Goal: Task Accomplishment & Management: Use online tool/utility

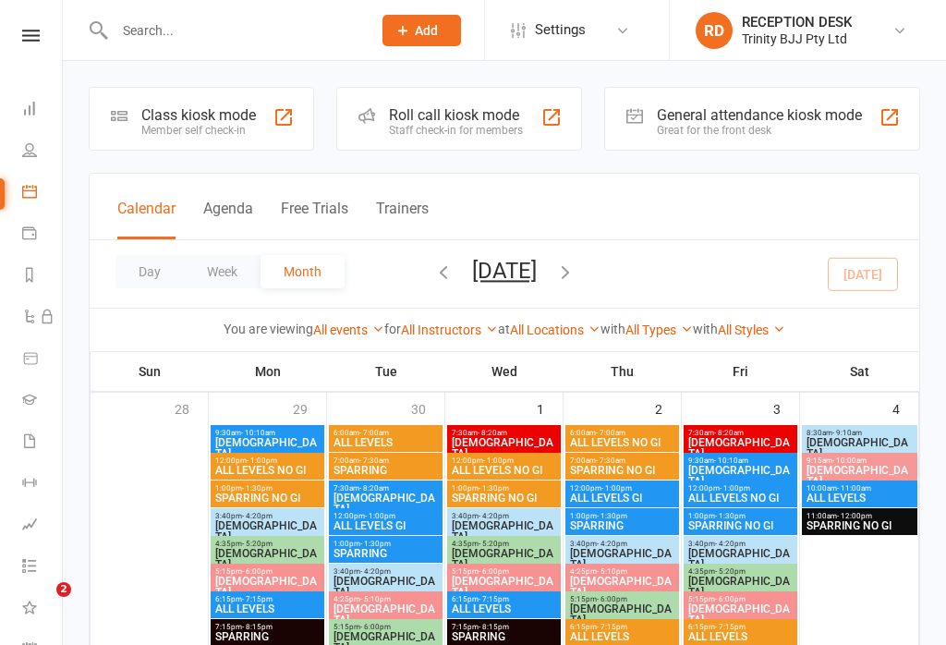
click at [29, 157] on icon at bounding box center [29, 149] width 15 height 15
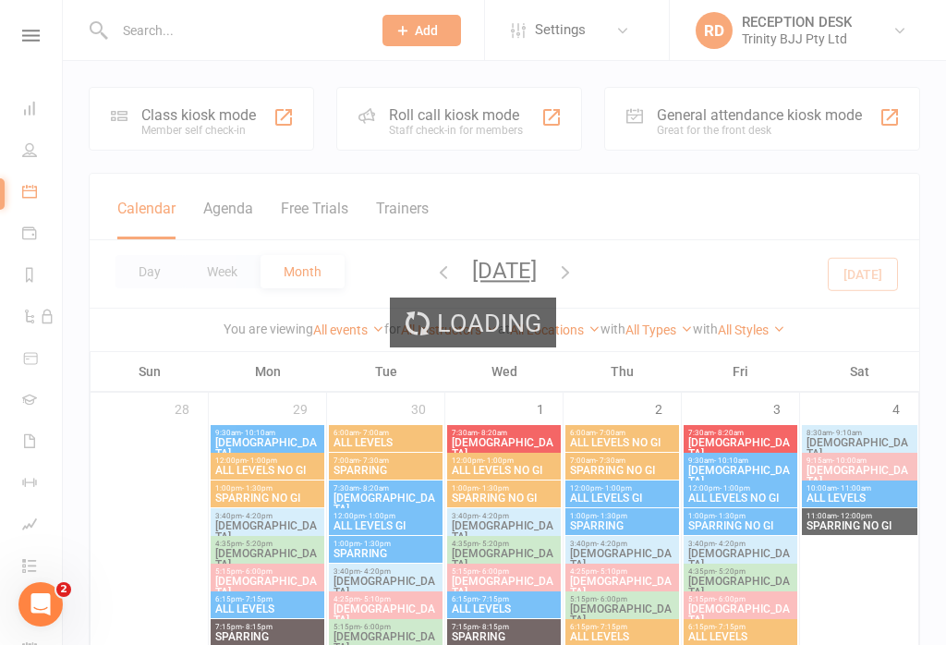
select select "100"
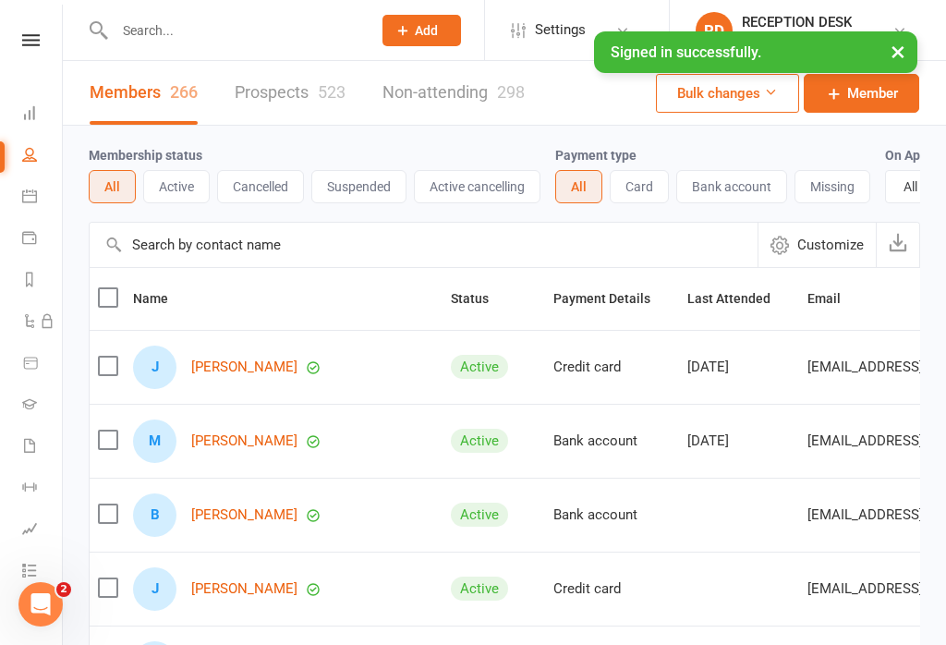
click at [32, 197] on icon at bounding box center [29, 195] width 15 height 15
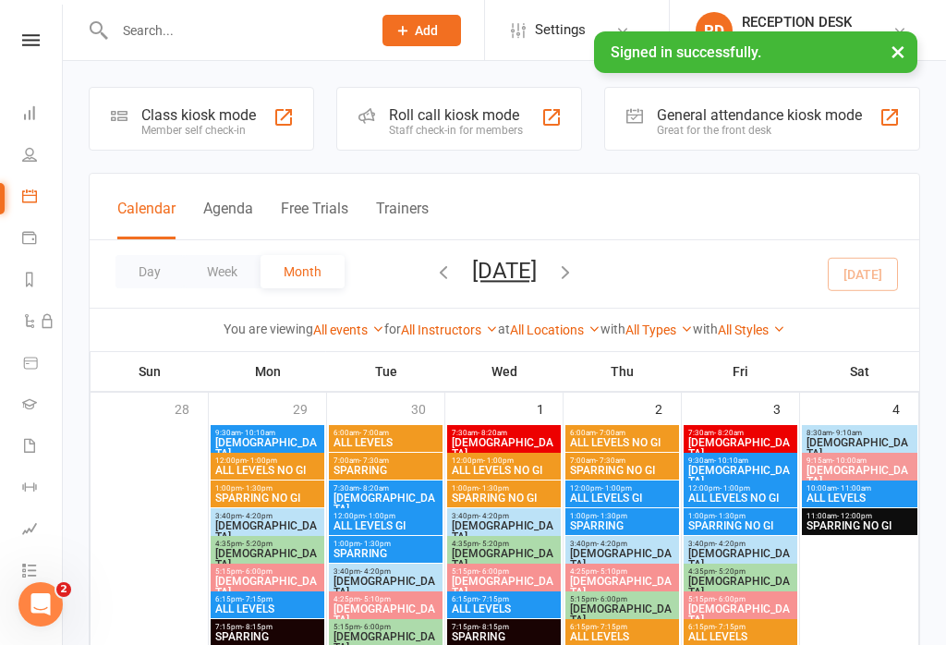
click at [150, 127] on div "Member self check-in" at bounding box center [198, 130] width 115 height 13
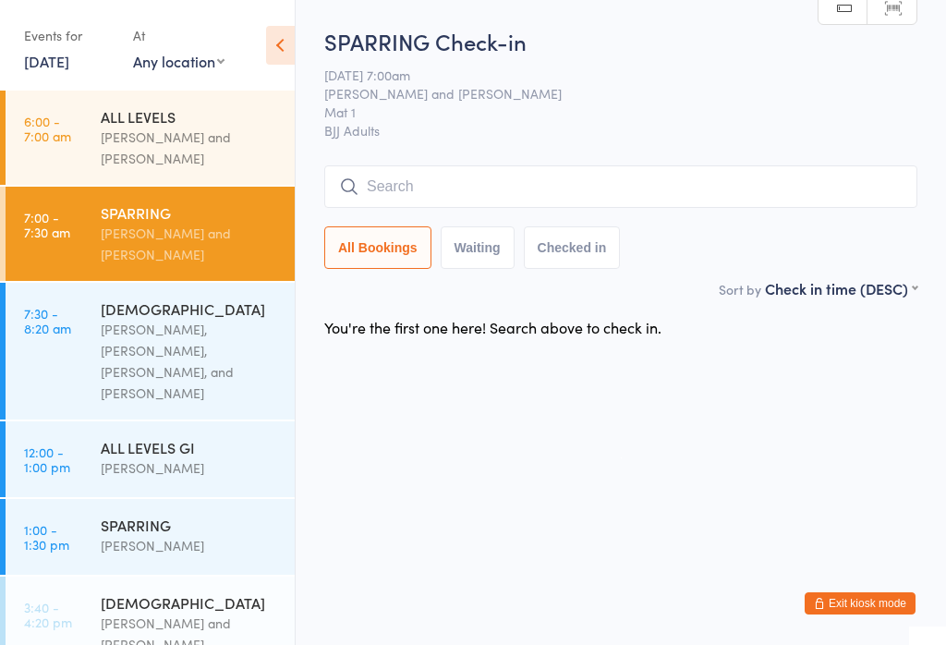
click at [184, 63] on select "Any location Mat 1" at bounding box center [178, 61] width 91 height 20
click at [60, 70] on link "[DATE]" at bounding box center [46, 61] width 45 height 20
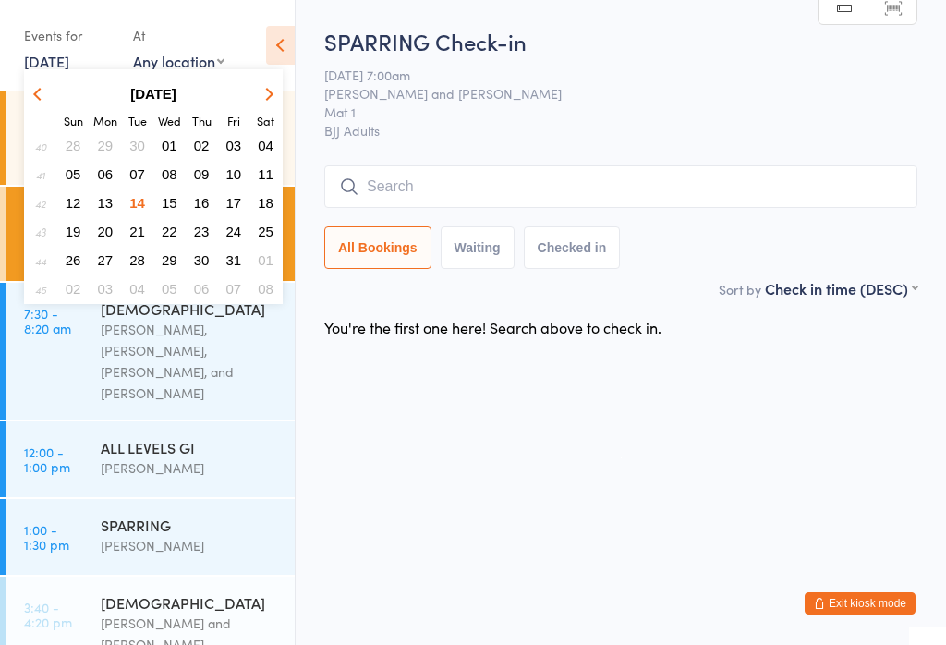
click at [139, 198] on span "14" at bounding box center [137, 203] width 16 height 16
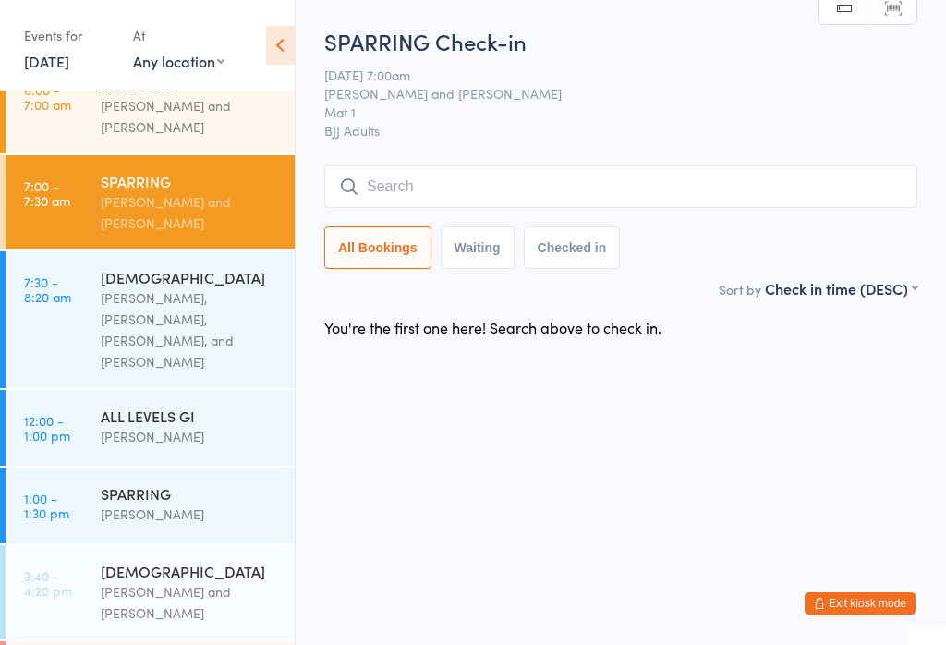
scroll to position [27, 0]
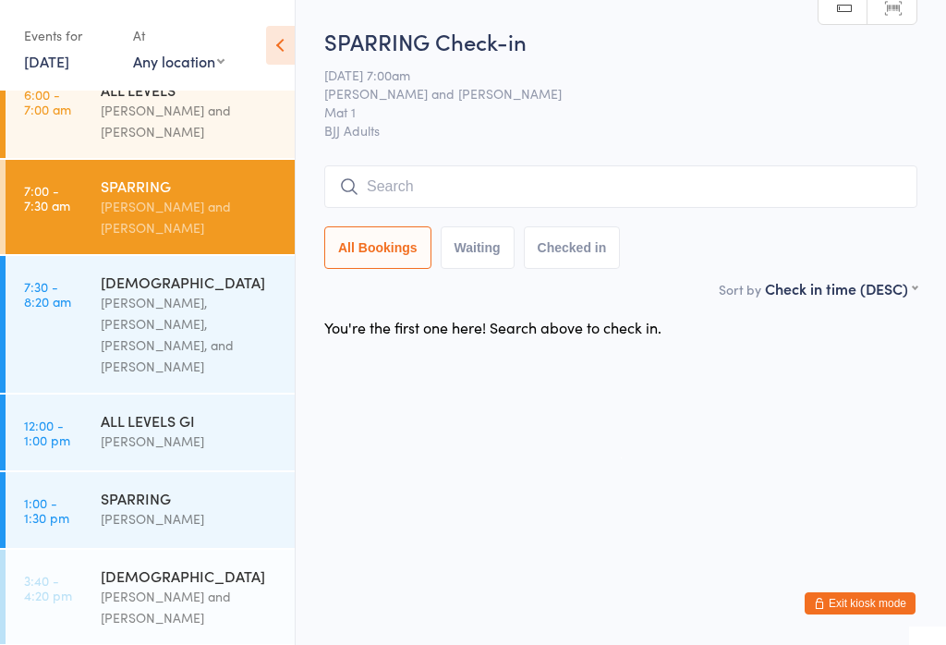
click at [211, 305] on div "[PERSON_NAME], [PERSON_NAME], [PERSON_NAME], and [PERSON_NAME]" at bounding box center [190, 334] width 178 height 85
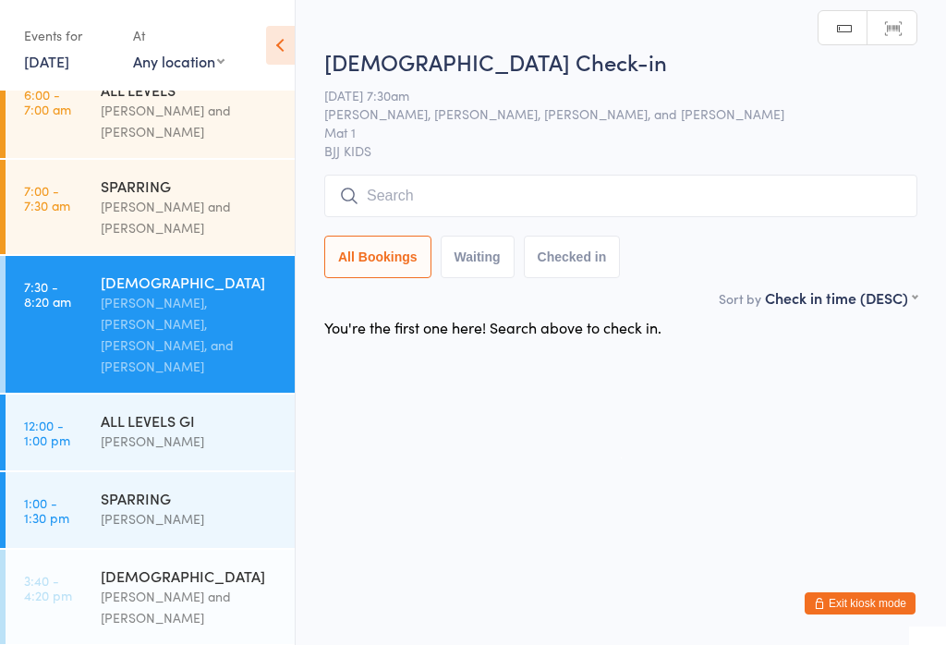
click at [585, 201] on input "search" at bounding box center [620, 196] width 593 height 42
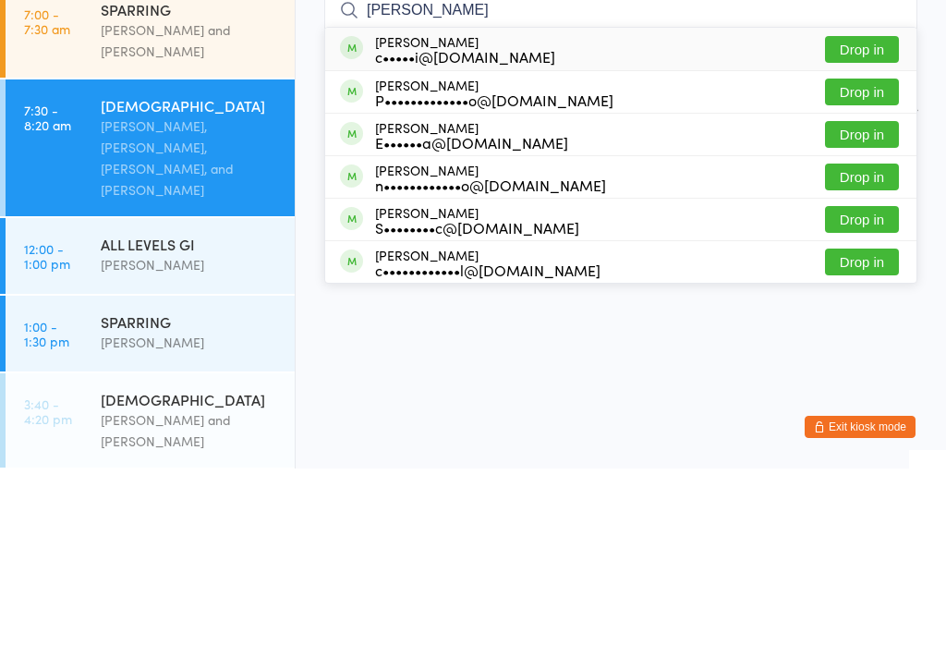
type input "Julio"
click at [502, 225] on div "c•••••i@hotmail.com" at bounding box center [465, 232] width 180 height 15
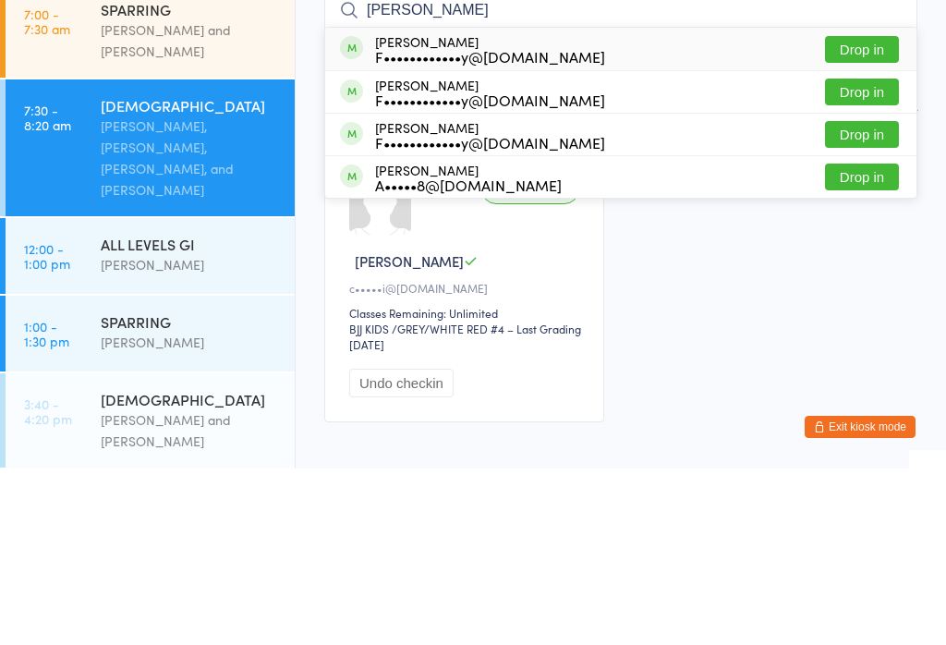
type input "aleesi pinam"
click at [875, 212] on button "Drop in" at bounding box center [862, 225] width 74 height 27
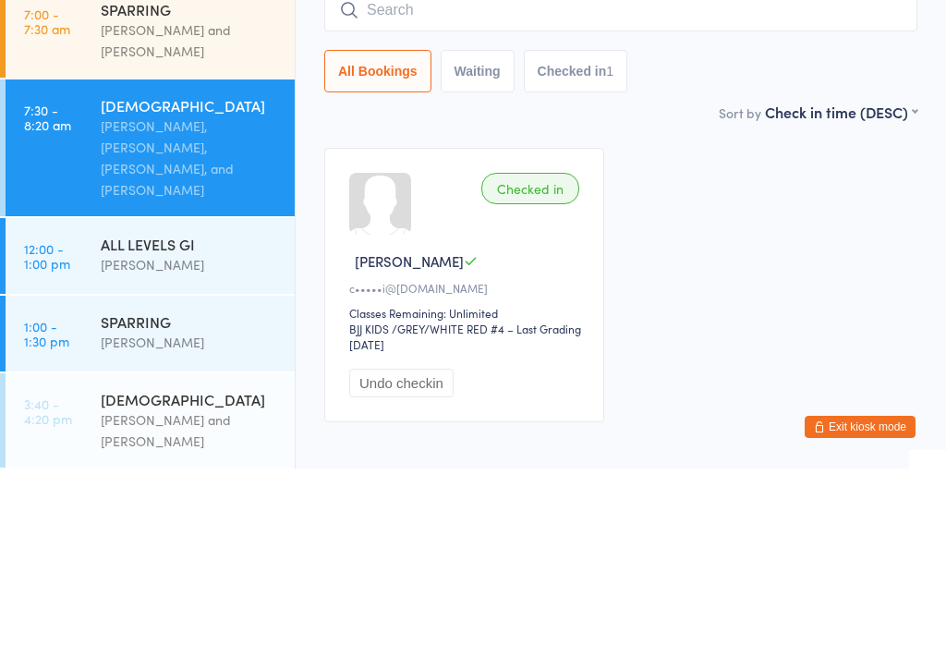
scroll to position [107, 0]
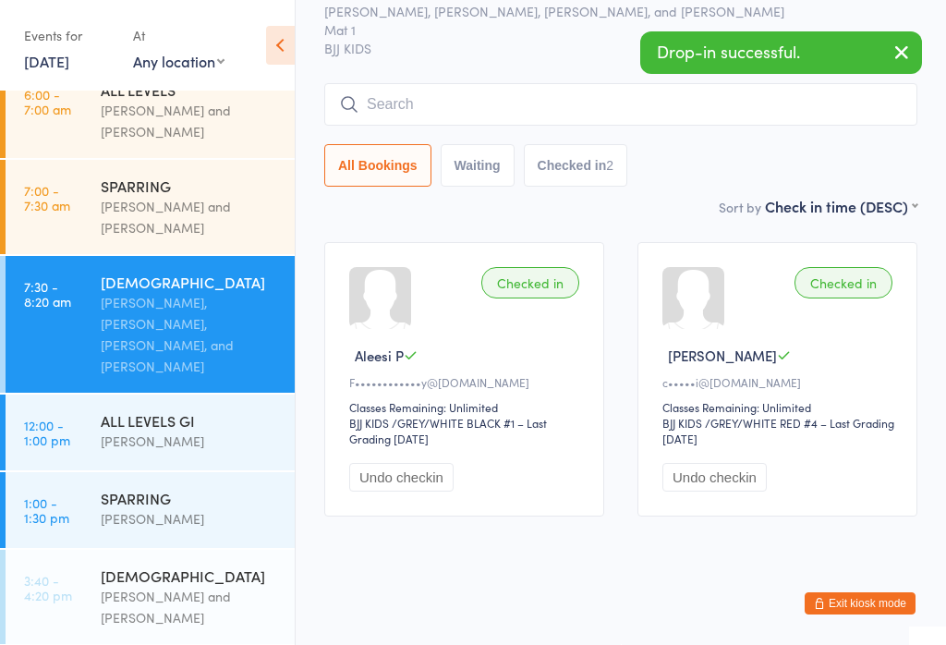
click at [383, 102] on input "search" at bounding box center [620, 104] width 593 height 42
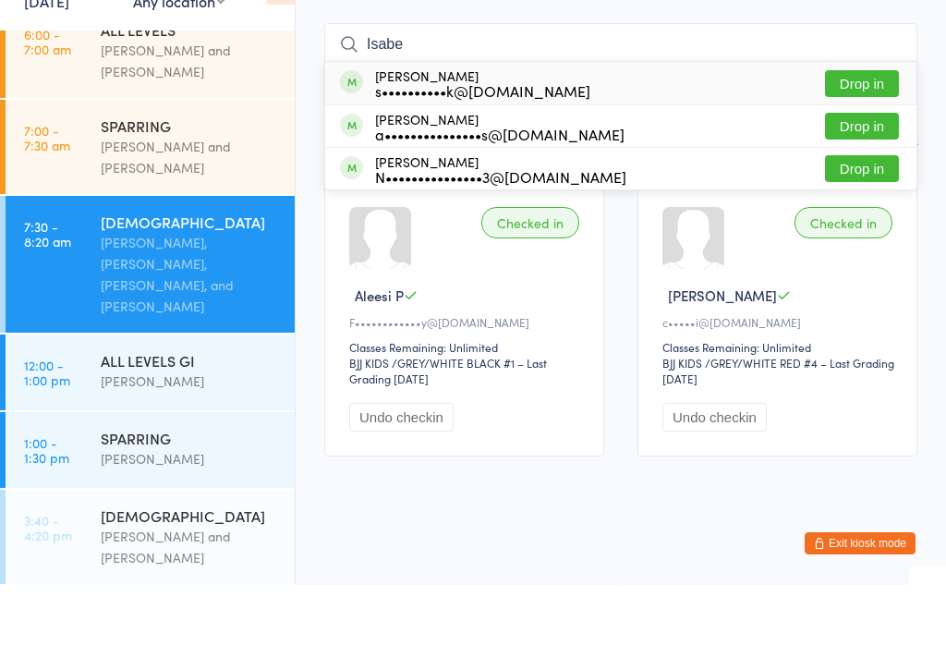
type input "Isabe"
click at [443, 187] on div "a•••••••••••••••s@outlook.com" at bounding box center [499, 194] width 249 height 15
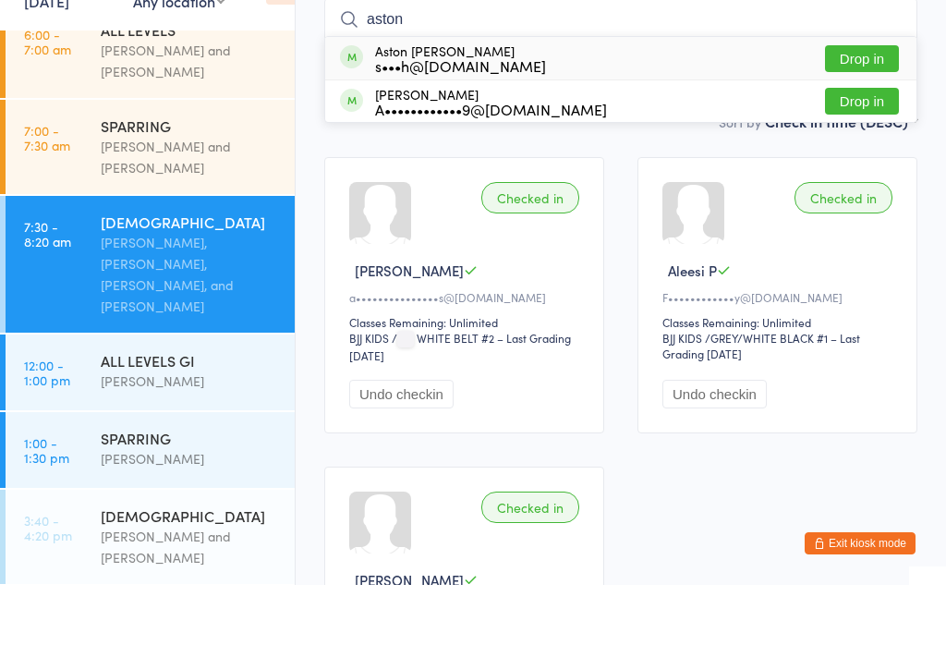
type input "aston"
click at [876, 105] on button "Drop in" at bounding box center [862, 118] width 74 height 27
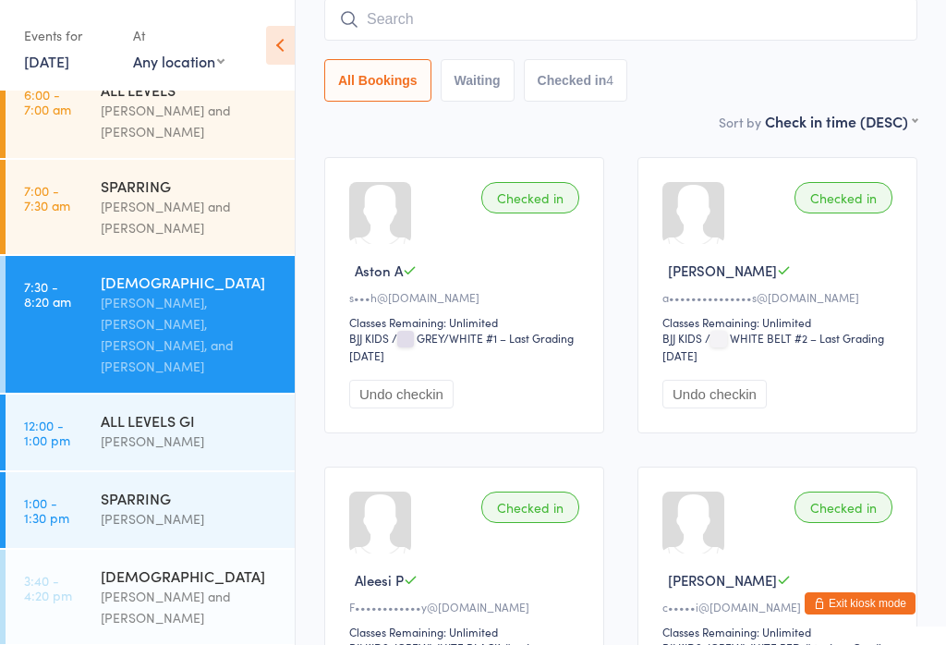
click at [584, 18] on input "search" at bounding box center [620, 19] width 593 height 42
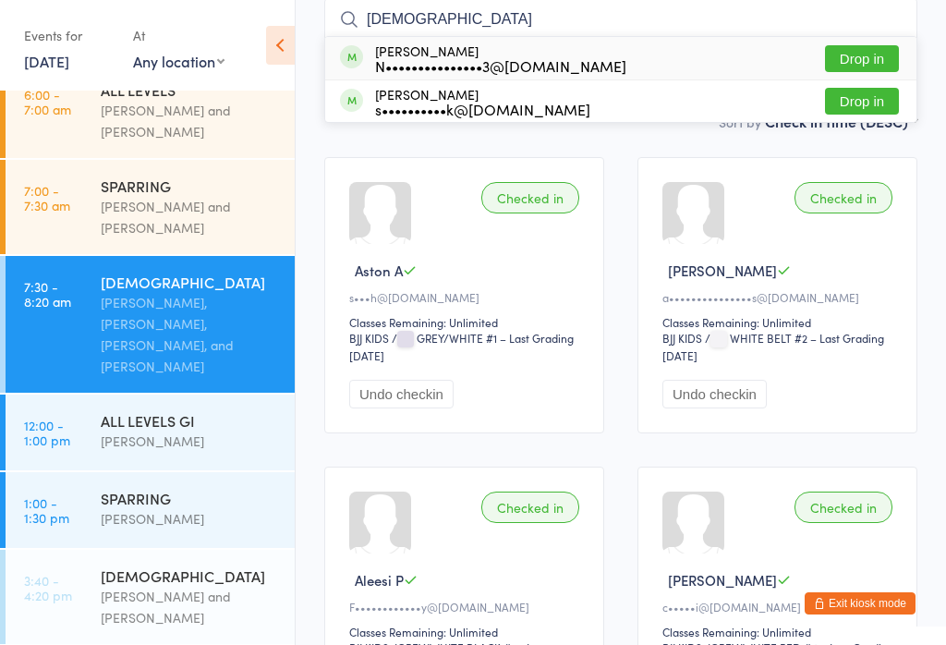
type input "Isai"
click at [866, 66] on button "Drop in" at bounding box center [862, 58] width 74 height 27
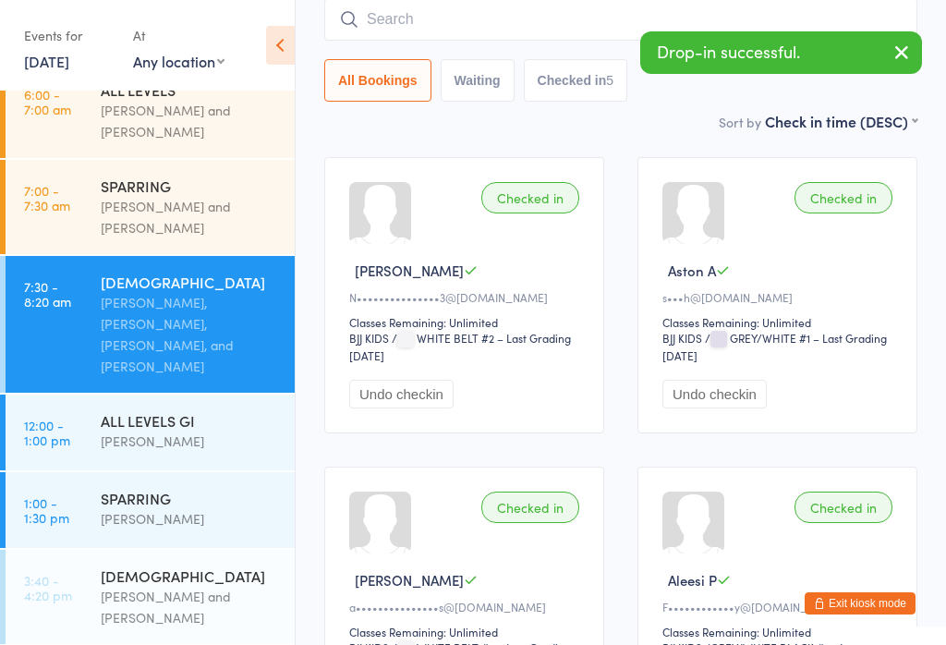
click at [515, 25] on input "search" at bounding box center [620, 19] width 593 height 42
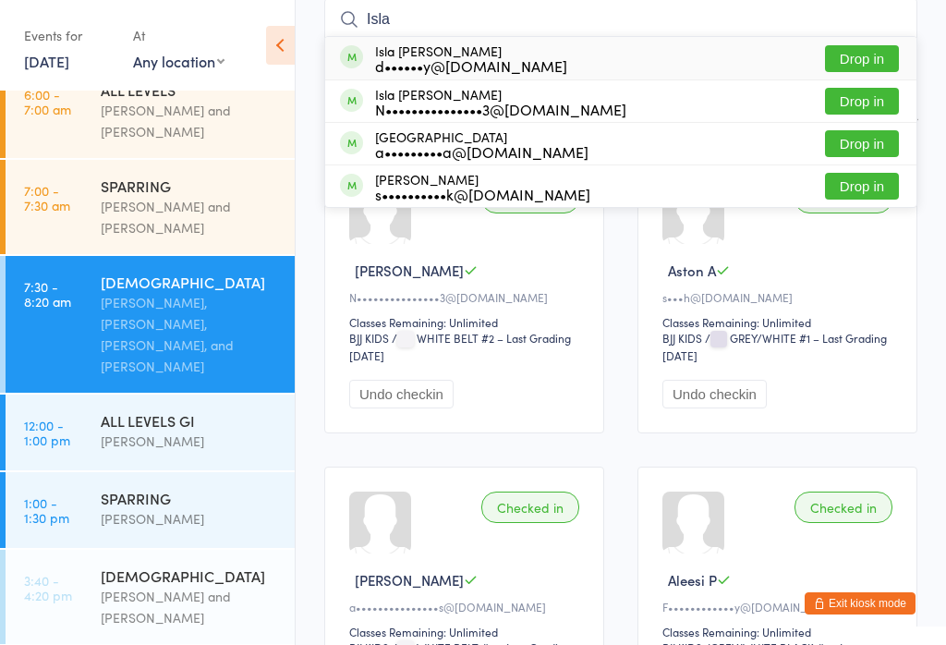
type input "Isla"
click at [859, 104] on button "Drop in" at bounding box center [862, 101] width 74 height 27
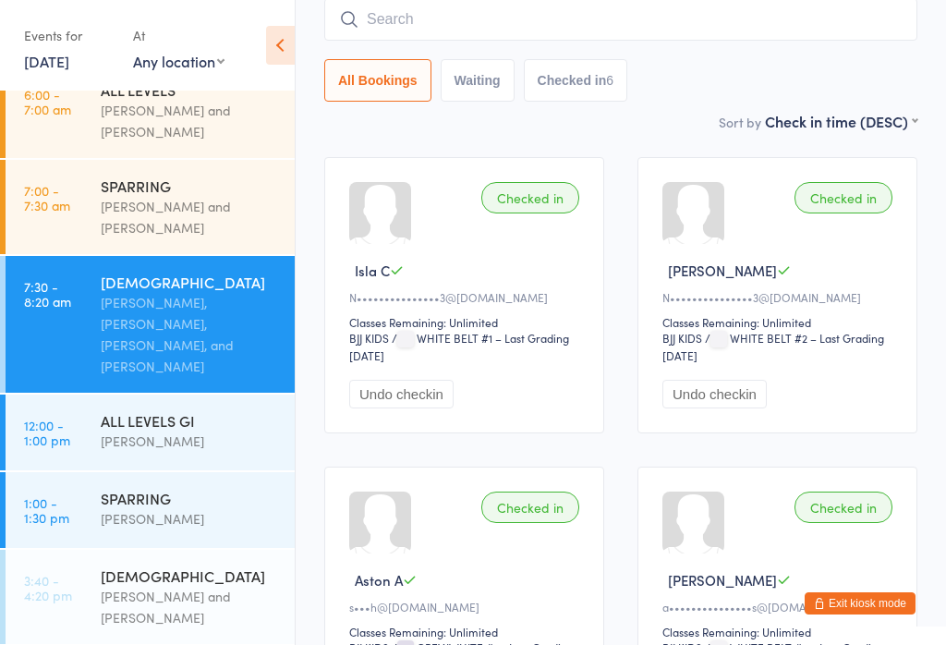
click at [521, 25] on input "search" at bounding box center [620, 19] width 593 height 42
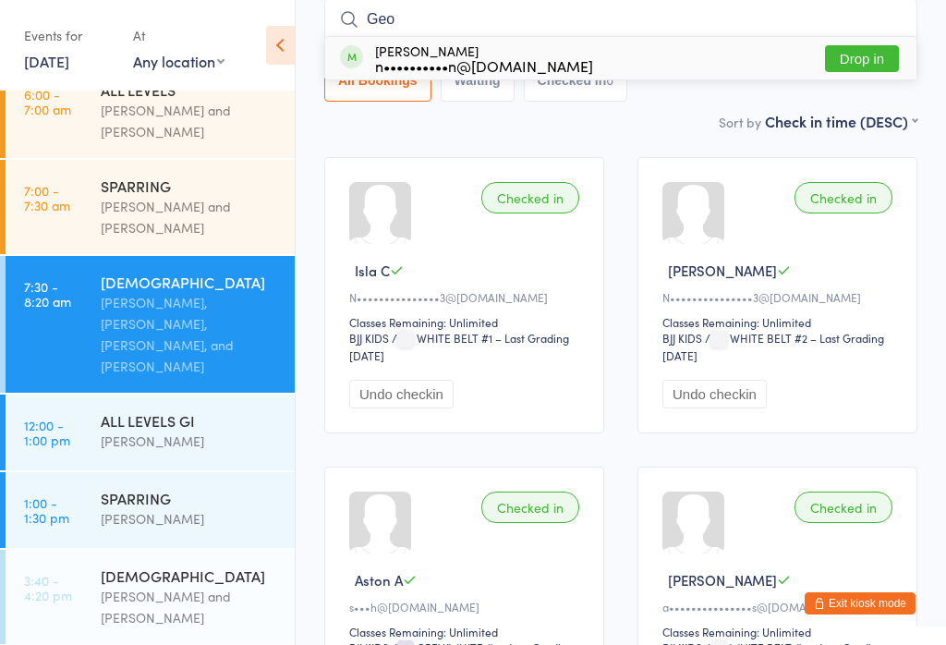
type input "Geo"
click at [453, 59] on div "n••••••••••n@gmail.com" at bounding box center [484, 65] width 218 height 15
